Goal: Answer question/provide support

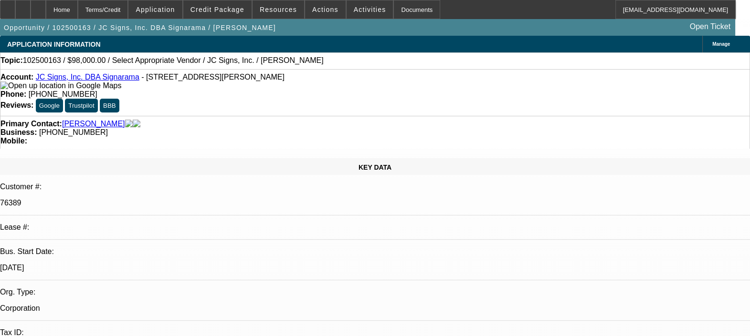
select select "0"
select select "2"
select select "0.1"
select select "4"
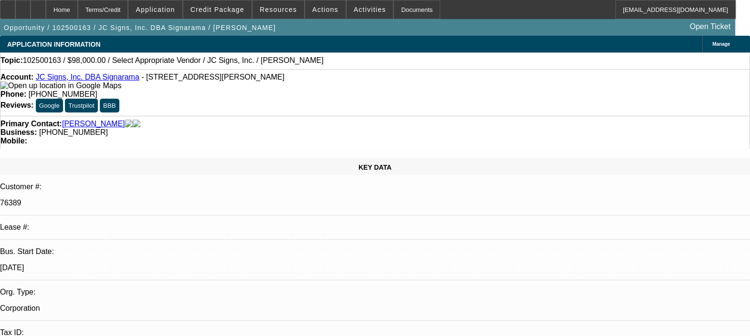
radio input "true"
type textarea "IT IS A SOLD LEASE. WE DO NOT HAVE ANY PAYMENT DATA FOR THE CUSTOMER."
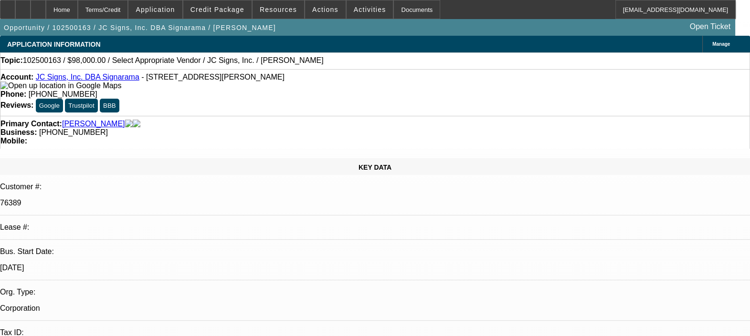
radio input "true"
select select "0"
select select "2"
select select "0.1"
select select "1"
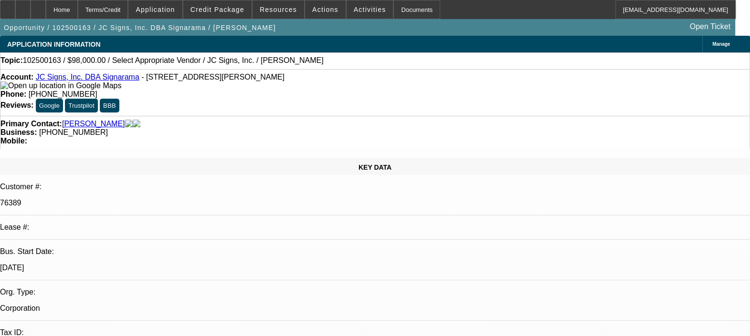
select select "2"
select select "4"
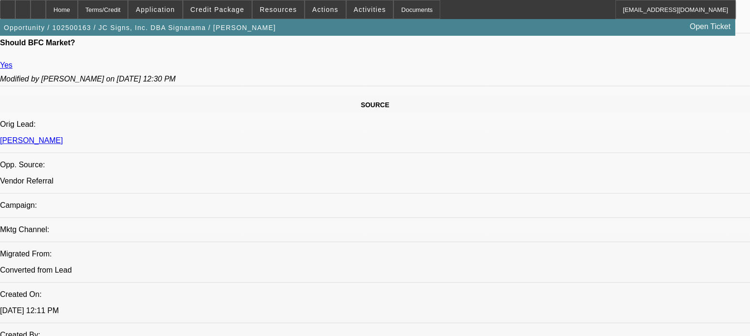
scroll to position [537, 0]
